Goal: Information Seeking & Learning: Learn about a topic

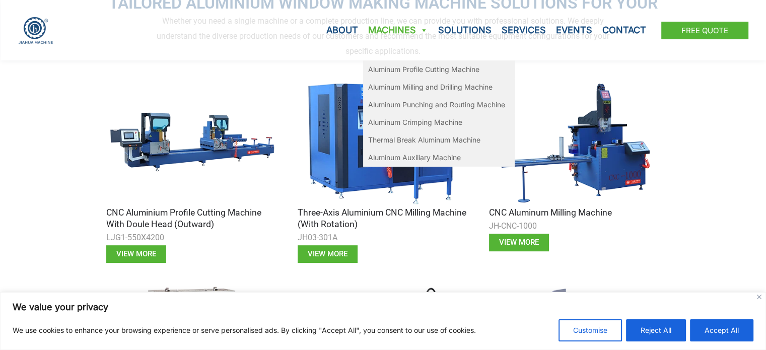
scroll to position [352, 0]
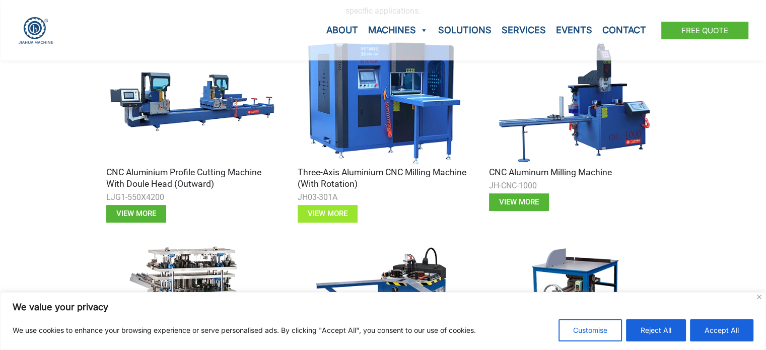
click at [320, 217] on span "View more" at bounding box center [328, 214] width 40 height 8
click at [187, 110] on img at bounding box center [191, 102] width 171 height 128
click at [144, 212] on span "View more" at bounding box center [136, 214] width 40 height 8
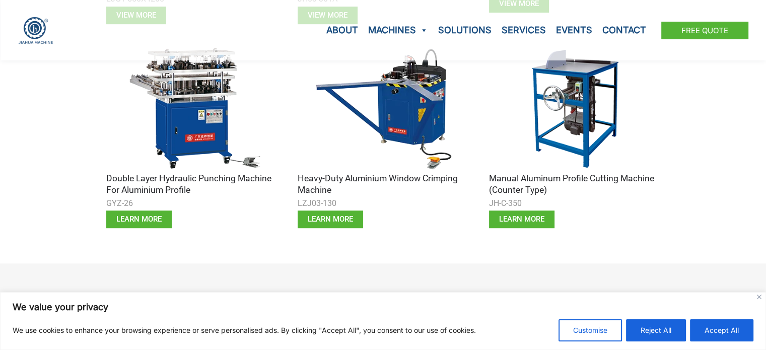
scroll to position [554, 0]
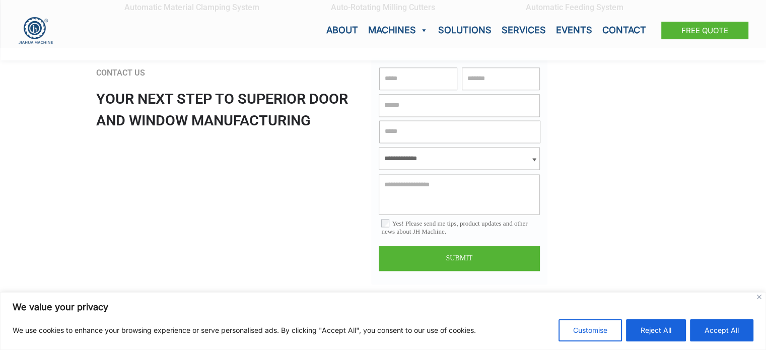
scroll to position [1359, 0]
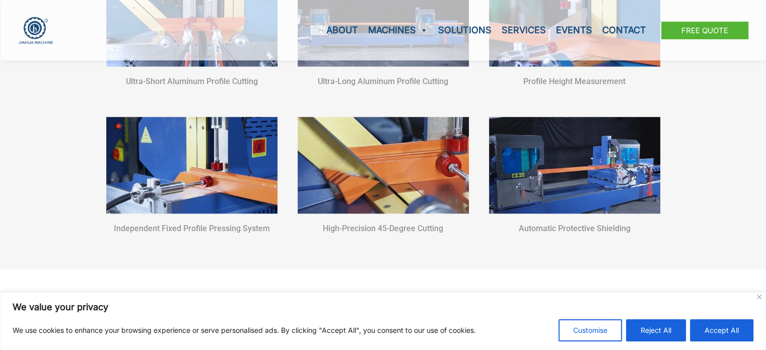
scroll to position [1108, 0]
